Goal: Task Accomplishment & Management: Use online tool/utility

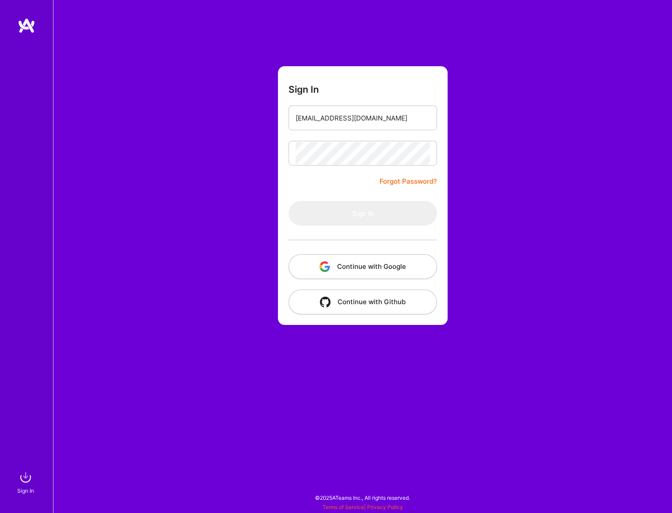
click at [366, 270] on button "Continue with Google" at bounding box center [362, 266] width 148 height 25
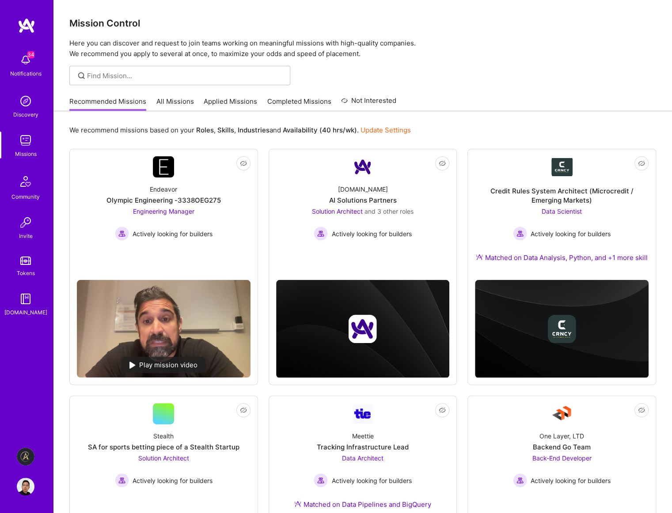
click at [463, 89] on div "Mission Control Here you can discover and request to join teams working on mean…" at bounding box center [362, 450] width 618 height 900
click at [33, 456] on img at bounding box center [26, 457] width 18 height 18
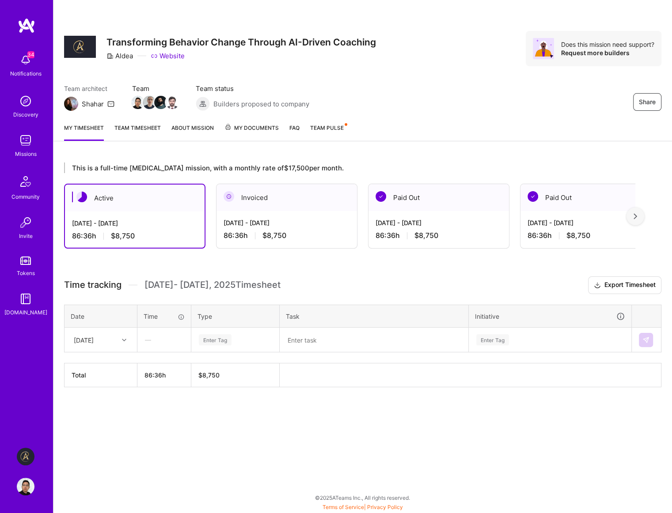
click at [296, 233] on div "86:36 h $8,750" at bounding box center [286, 235] width 126 height 9
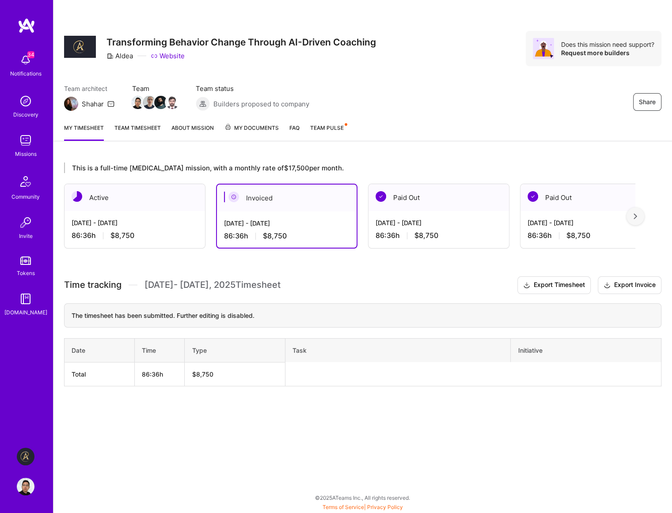
click at [165, 225] on div "[DATE] - [DATE]" at bounding box center [135, 222] width 126 height 9
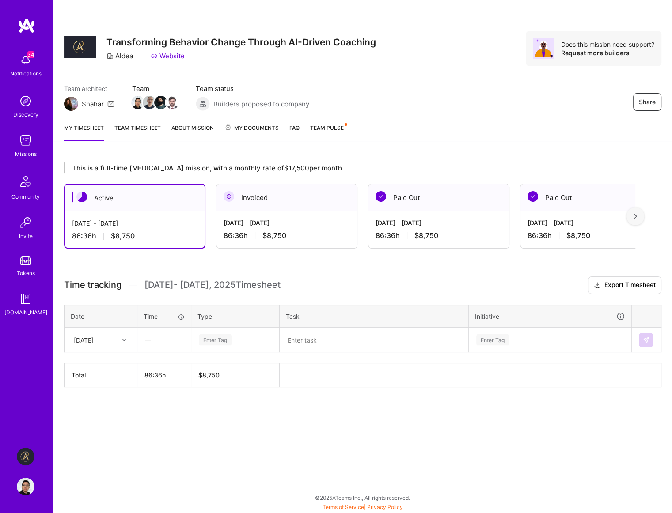
click at [369, 266] on div "This is a full-time [MEDICAL_DATA] mission, with a monthly rate of $17,500 per …" at bounding box center [362, 291] width 618 height 279
click at [346, 166] on div "This is a full-time [MEDICAL_DATA] mission, with a monthly rate of $17,500 per …" at bounding box center [349, 168] width 571 height 11
click at [233, 155] on div "This is a full-time [MEDICAL_DATA] mission, with a monthly rate of $17,500 per …" at bounding box center [362, 291] width 618 height 279
click at [244, 168] on div "This is a full-time [MEDICAL_DATA] mission, with a monthly rate of $17,500 per …" at bounding box center [349, 168] width 571 height 11
drag, startPoint x: 339, startPoint y: 171, endPoint x: 122, endPoint y: 163, distance: 216.5
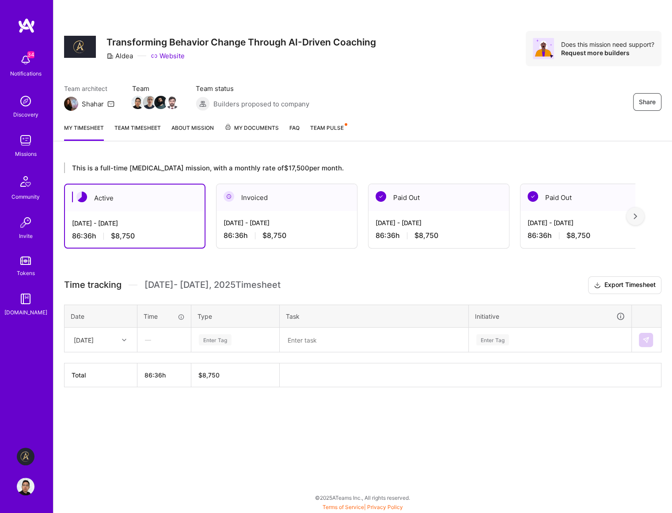
click at [122, 163] on div "This is a full-time [MEDICAL_DATA] mission, with a monthly rate of $17,500 per …" at bounding box center [362, 291] width 618 height 279
click at [151, 164] on div "This is a full-time [MEDICAL_DATA] mission, with a monthly rate of $17,500 per …" at bounding box center [349, 168] width 571 height 11
click at [34, 71] on div "Notifications" at bounding box center [25, 73] width 31 height 9
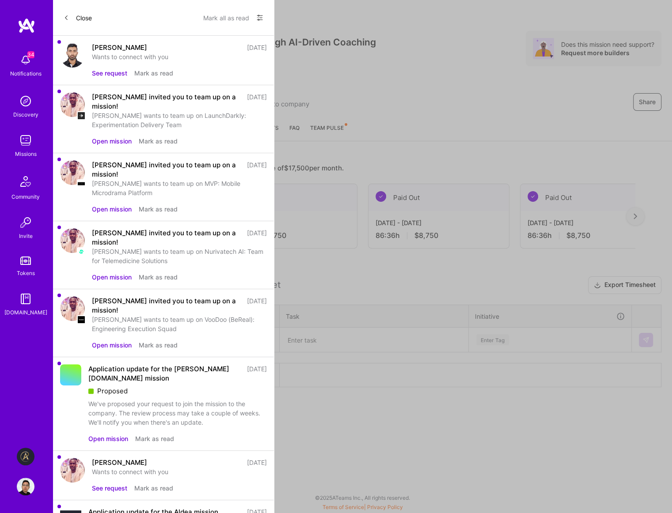
click at [118, 72] on button "See request" at bounding box center [109, 72] width 35 height 9
click at [74, 56] on img at bounding box center [72, 55] width 25 height 25
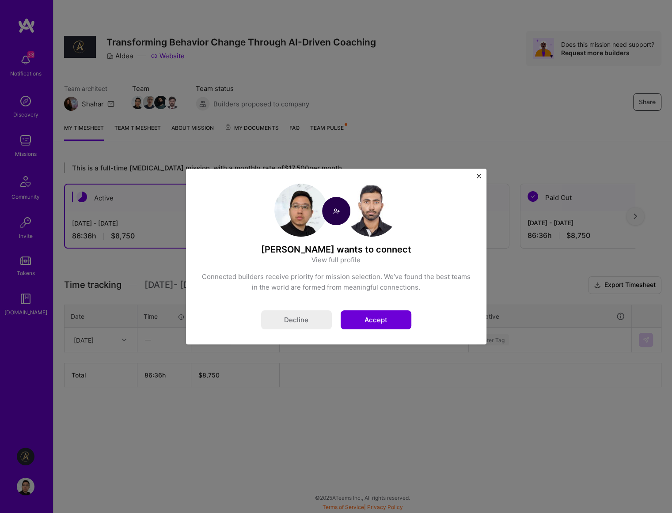
click at [463, 178] on img "Close" at bounding box center [478, 176] width 4 height 4
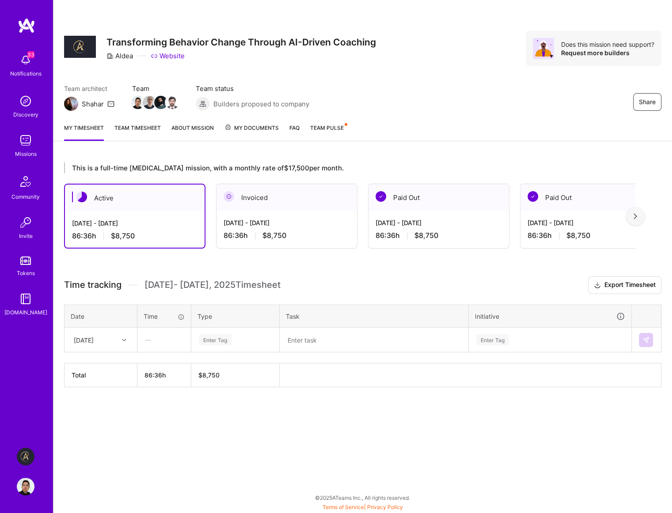
click at [33, 148] on img at bounding box center [26, 141] width 18 height 18
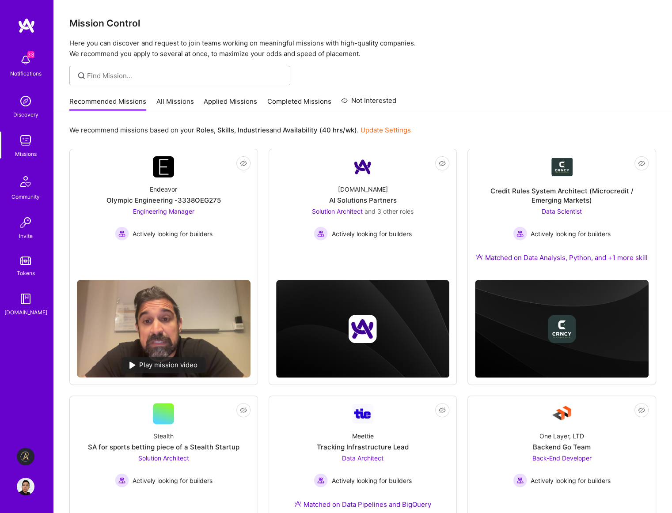
click at [175, 105] on link "All Missions" at bounding box center [175, 104] width 38 height 15
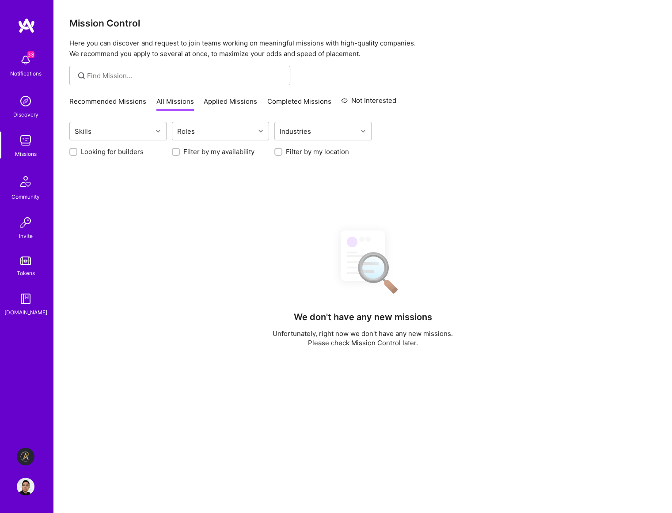
click at [226, 103] on link "Applied Missions" at bounding box center [230, 104] width 53 height 15
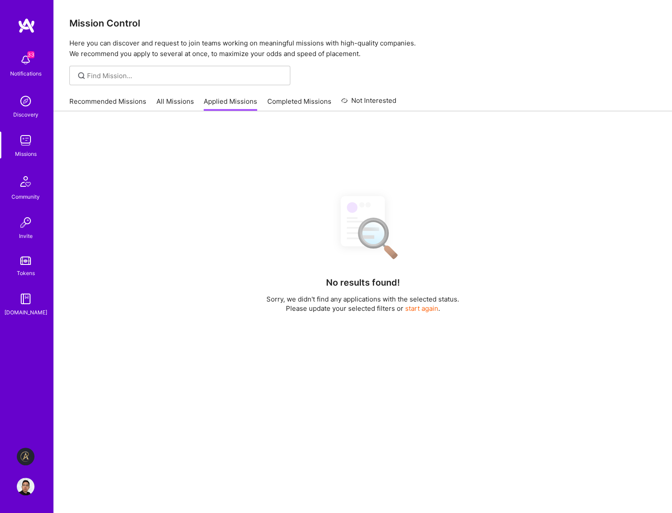
click at [237, 107] on link "Applied Missions" at bounding box center [230, 104] width 53 height 15
click at [238, 107] on link "Applied Missions" at bounding box center [230, 104] width 53 height 15
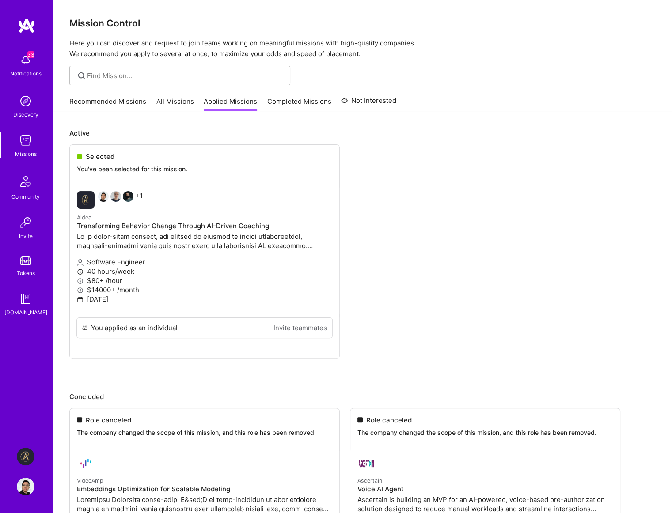
click at [176, 100] on link "All Missions" at bounding box center [175, 104] width 38 height 15
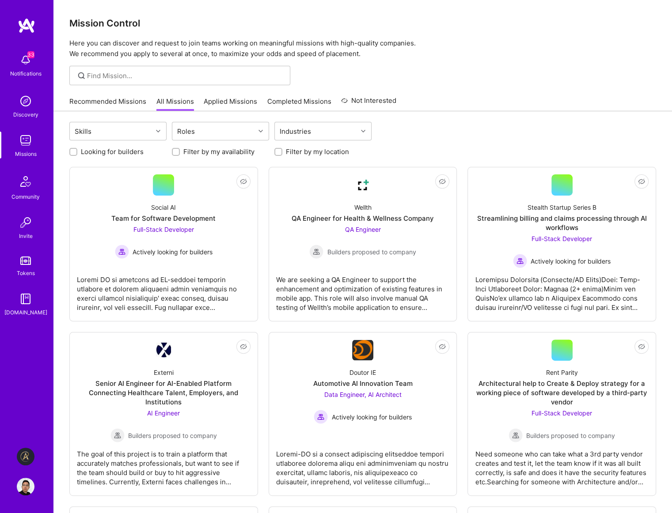
click at [110, 102] on link "Recommended Missions" at bounding box center [107, 104] width 77 height 15
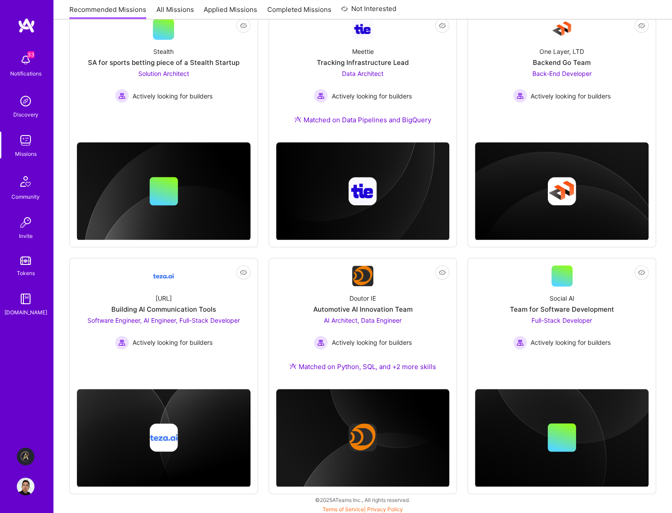
scroll to position [386, 0]
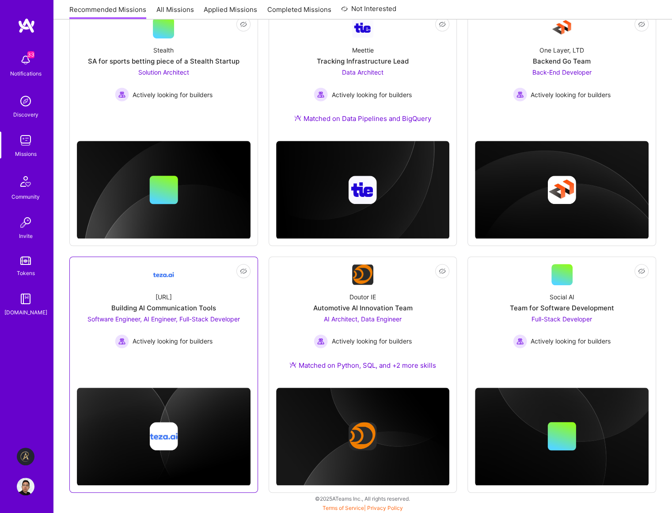
click at [206, 315] on span "Software Engineer, AI Engineer, Full-Stack Developer" at bounding box center [163, 319] width 152 height 8
